Goal: Task Accomplishment & Management: Use online tool/utility

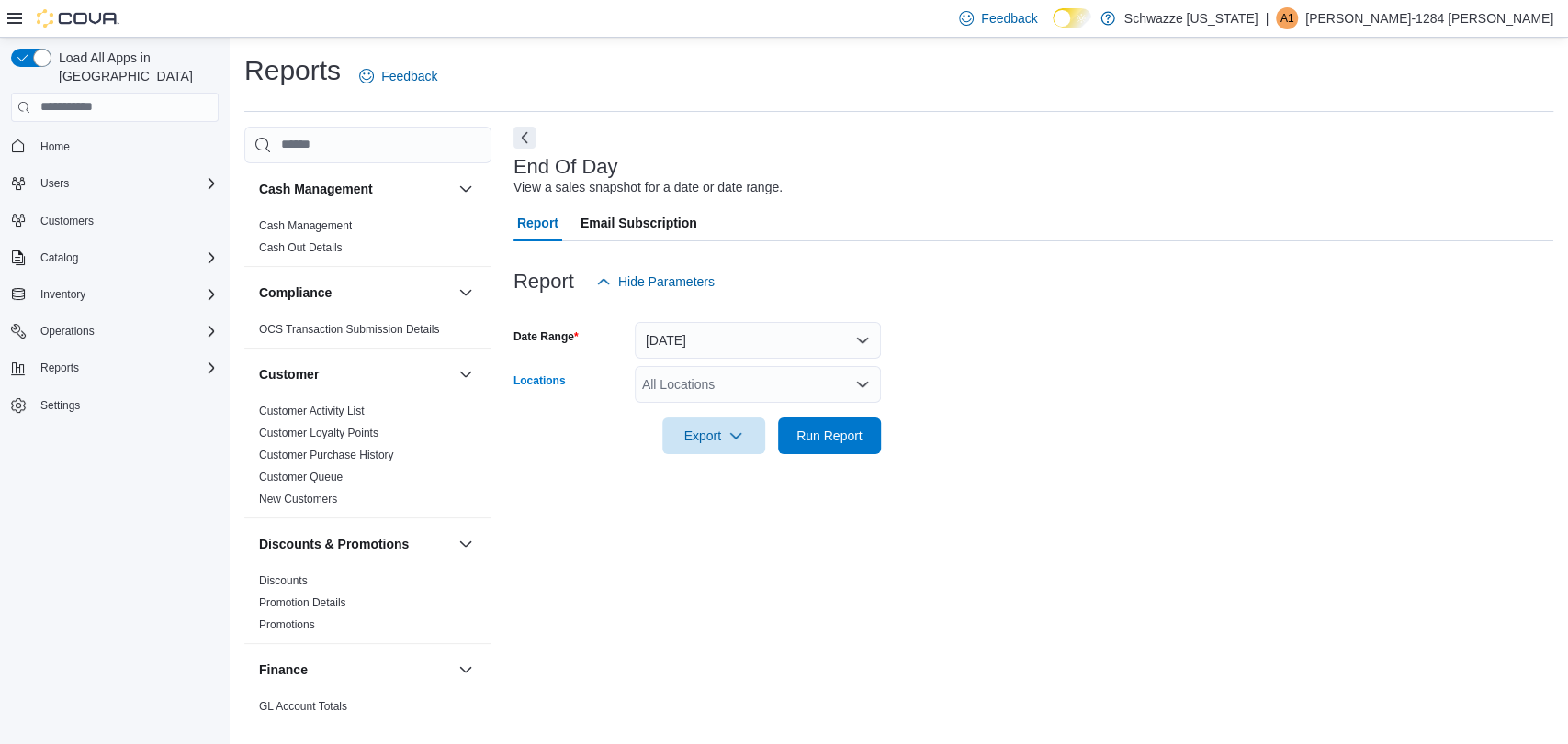
click at [712, 372] on div "All Locations" at bounding box center [757, 385] width 246 height 37
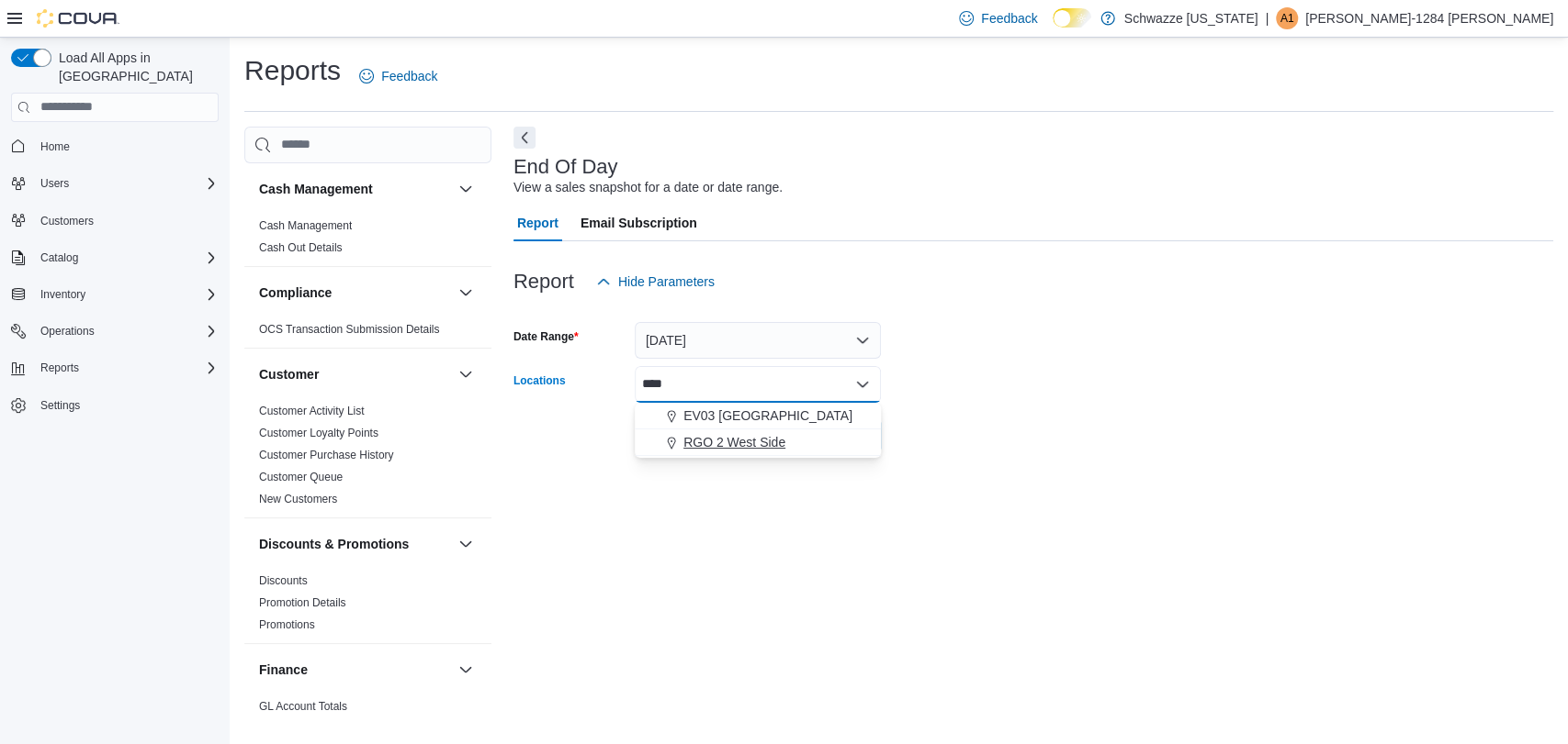
type input "****"
click at [731, 435] on span "RGO 2 West Side" at bounding box center [735, 442] width 102 height 18
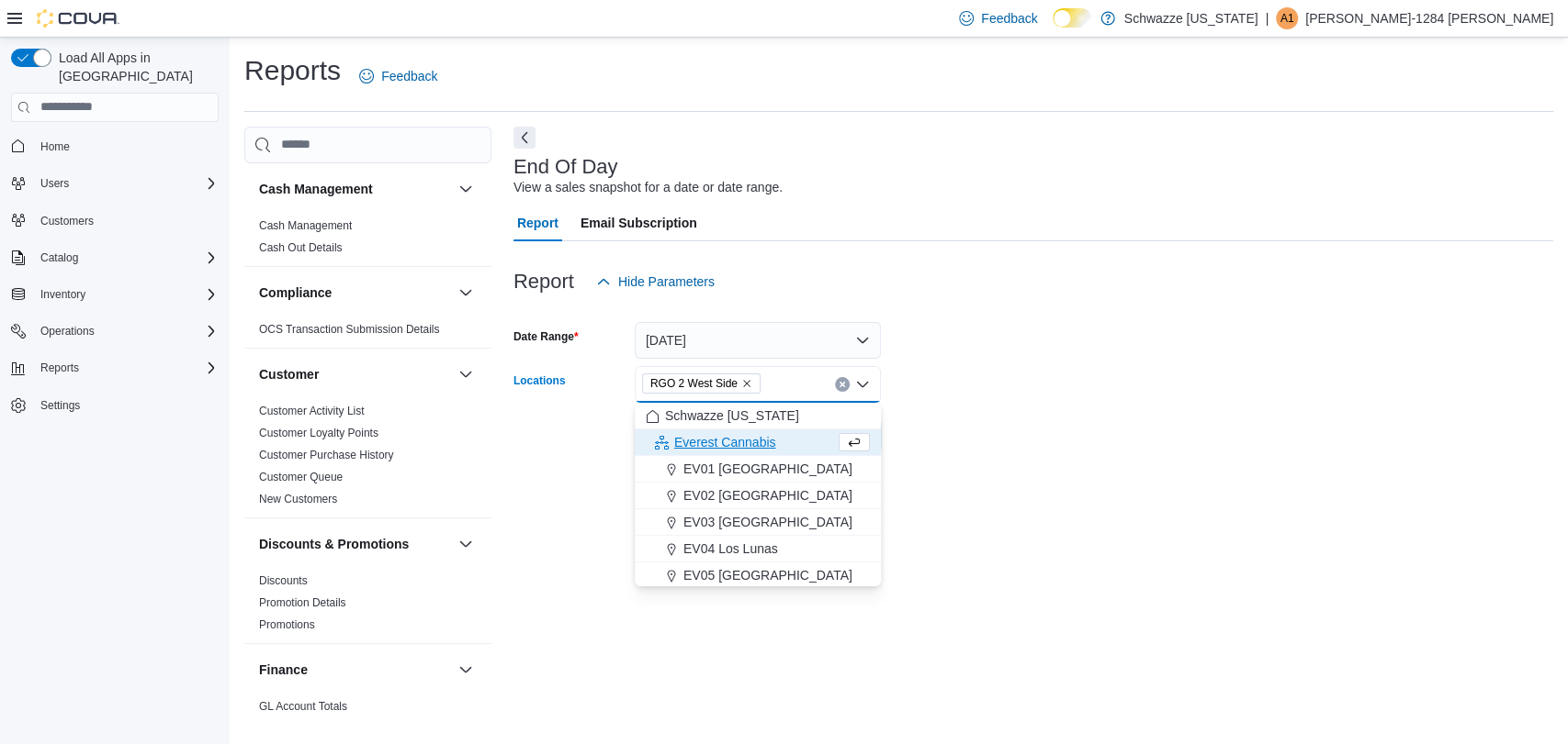
click at [1028, 437] on form "Date Range [DATE] Locations RGO 2 [GEOGRAPHIC_DATA] Combo box. Selected. RGO 2 …" at bounding box center [1033, 377] width 1040 height 154
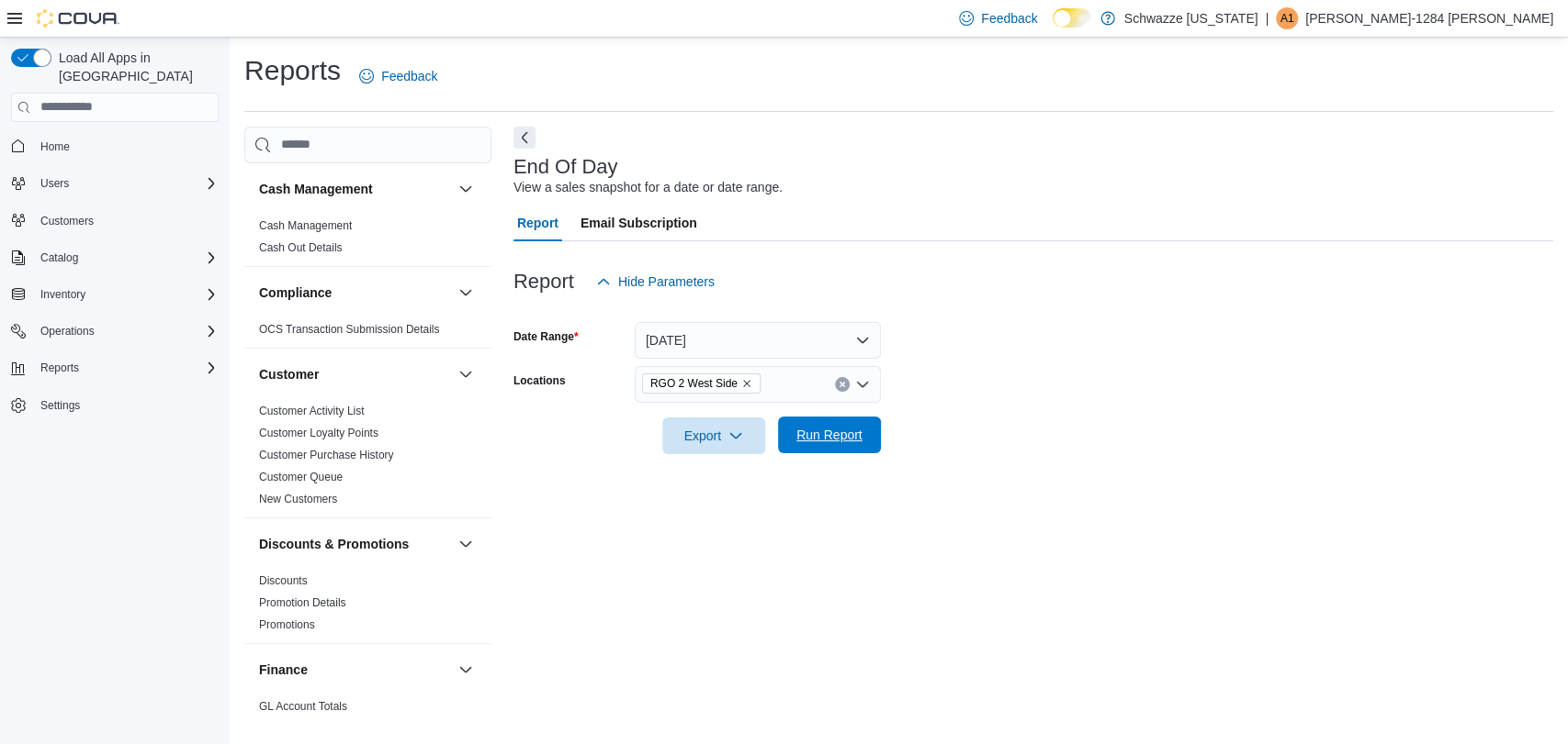
click at [842, 448] on span "Run Report" at bounding box center [829, 435] width 81 height 37
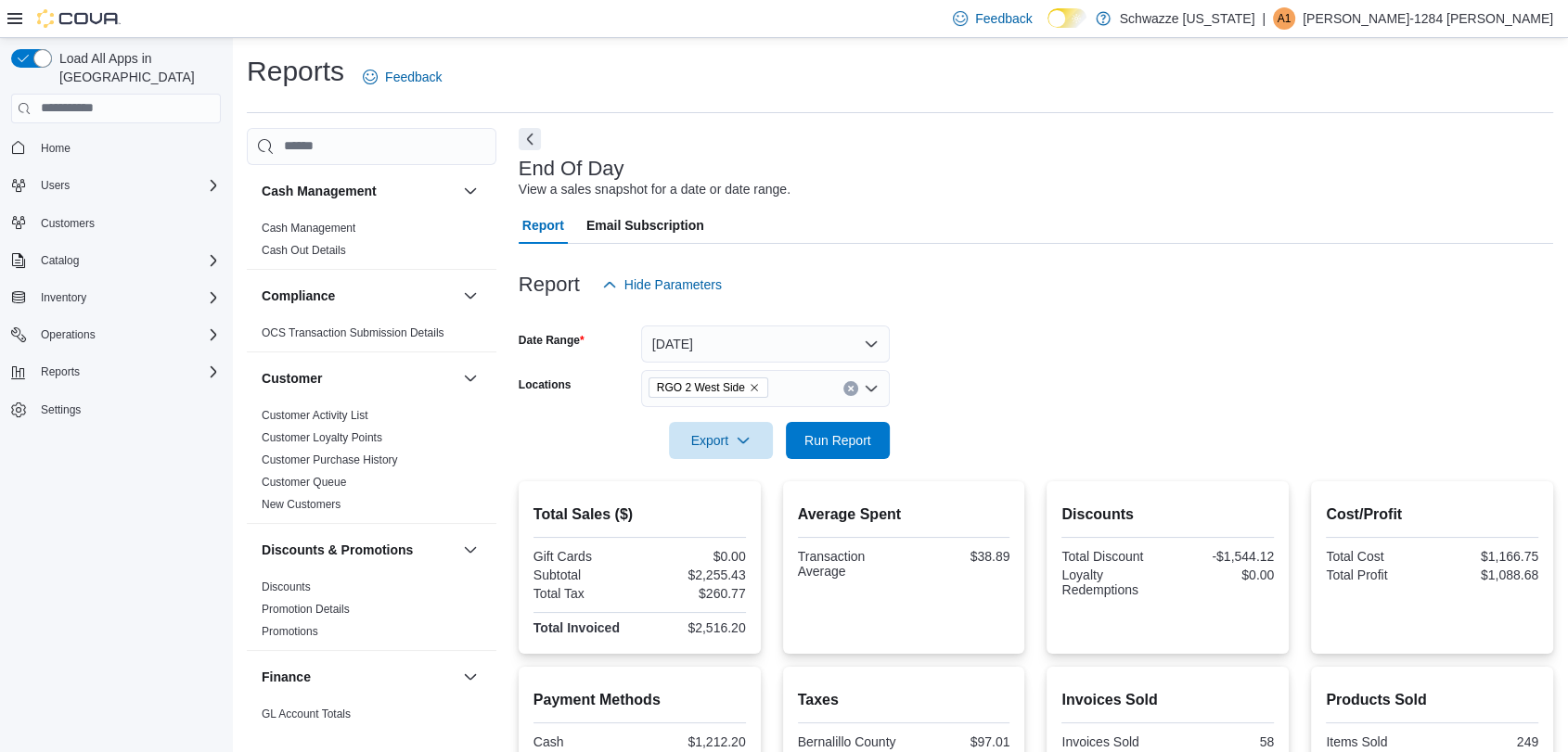
click at [974, 441] on form "Date Range [DATE] Locations RGO 2 West Side Export Run Report" at bounding box center [1036, 381] width 1035 height 156
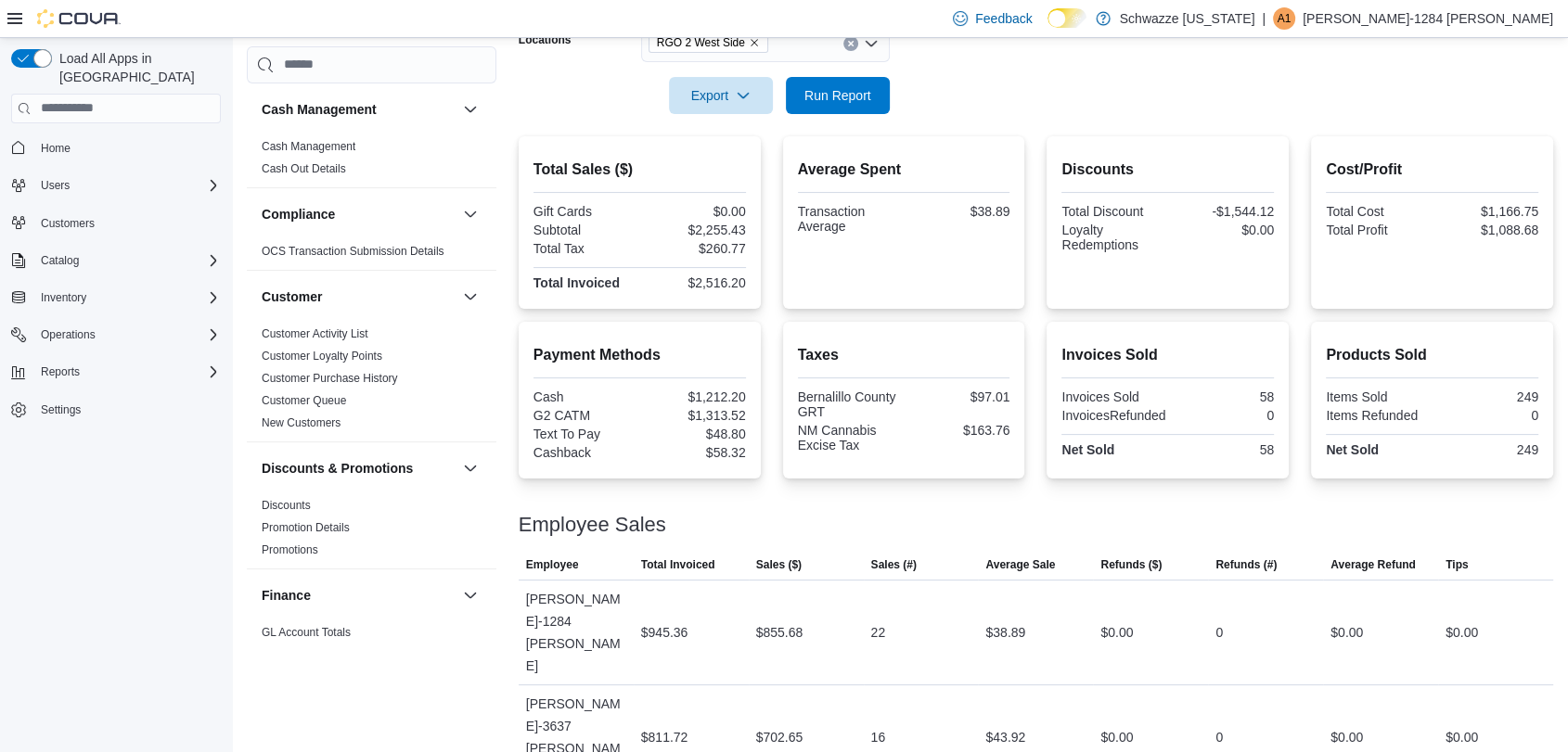
scroll to position [346, 0]
click at [821, 79] on span "Run Report" at bounding box center [838, 94] width 82 height 37
click at [1016, 116] on div at bounding box center [1036, 124] width 1035 height 22
click at [1017, 557] on span "Average Sale" at bounding box center [1019, 564] width 69 height 15
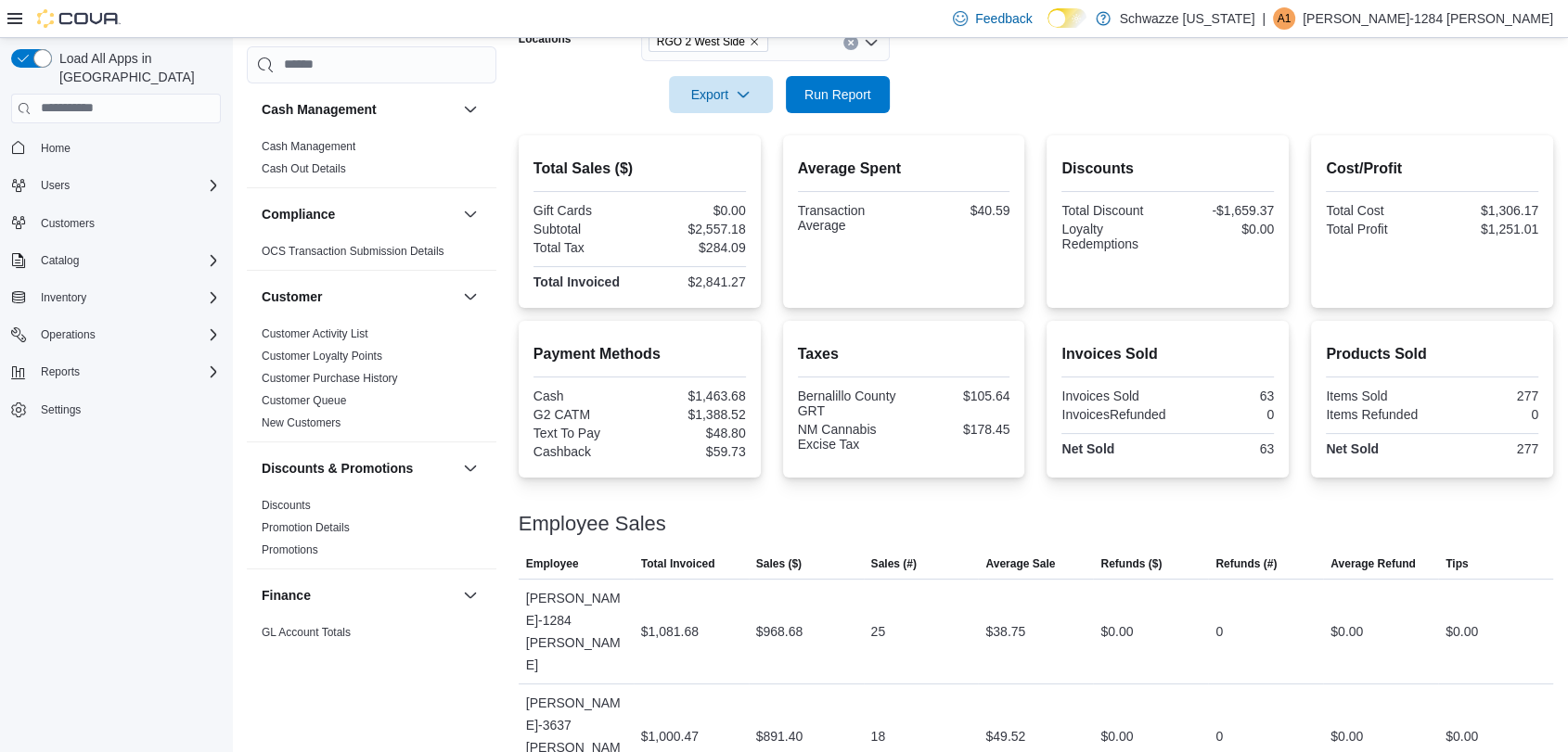
click at [1025, 467] on div "Taxes Bernalillo County GRT $105.64 NM Cannabis Excise Tax $178.45" at bounding box center [904, 399] width 242 height 157
